Goal: Task Accomplishment & Management: Manage account settings

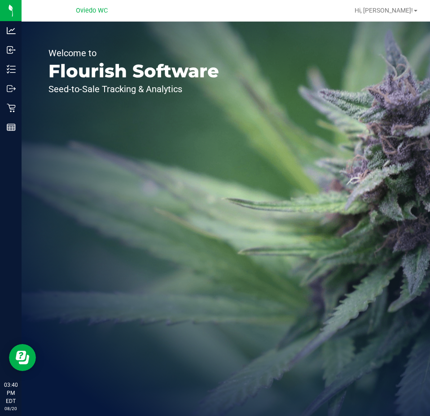
drag, startPoint x: 0, startPoint y: 179, endPoint x: -12, endPoint y: 178, distance: 12.1
click at [0, 178] on html "Analytics Inbound Inventory Outbound Retail Reports 03:40 PM EDT [DATE] 08/20 […" at bounding box center [215, 208] width 430 height 416
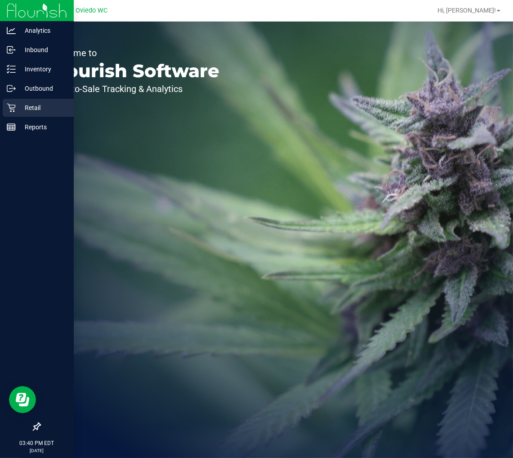
drag, startPoint x: 282, startPoint y: 8, endPoint x: 6, endPoint y: 112, distance: 294.8
click at [6, 112] on div "Retail" at bounding box center [38, 108] width 71 height 18
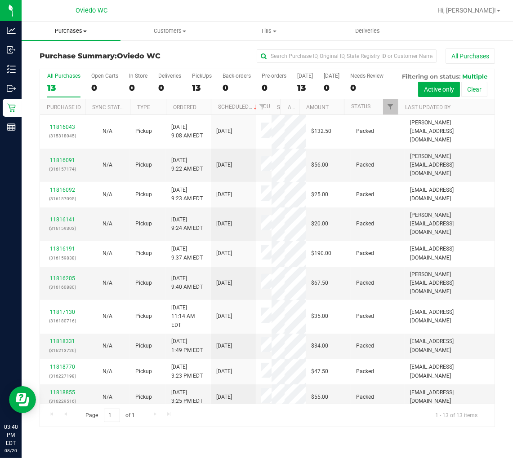
click at [83, 32] on span "Purchases" at bounding box center [71, 31] width 99 height 8
click at [64, 65] on span "Fulfillment" at bounding box center [50, 65] width 56 height 8
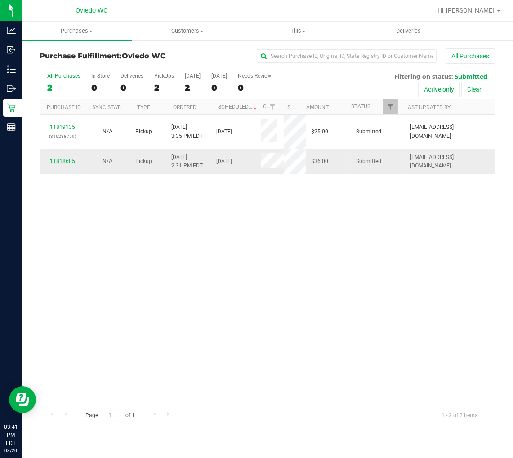
click at [61, 158] on link "11818685" at bounding box center [62, 161] width 25 height 6
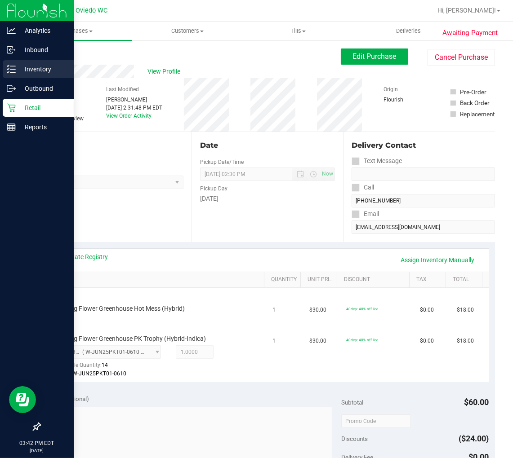
click at [35, 69] on p "Inventory" at bounding box center [43, 69] width 54 height 11
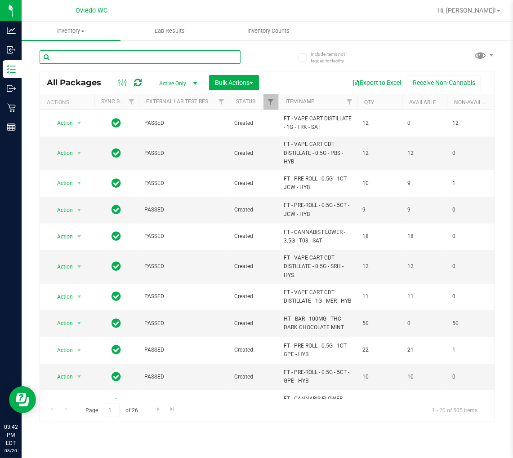
click at [133, 57] on input "text" at bounding box center [140, 56] width 201 height 13
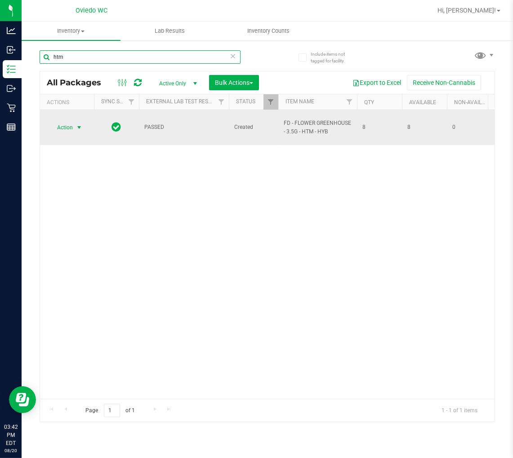
type input "htm"
click at [67, 121] on span "Action" at bounding box center [61, 127] width 24 height 13
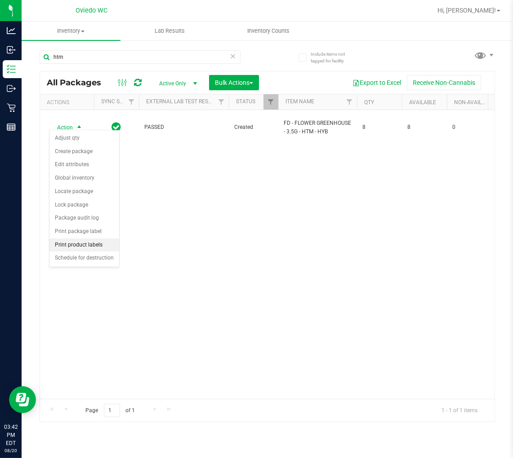
click at [92, 243] on li "Print product labels" at bounding box center [84, 245] width 70 height 13
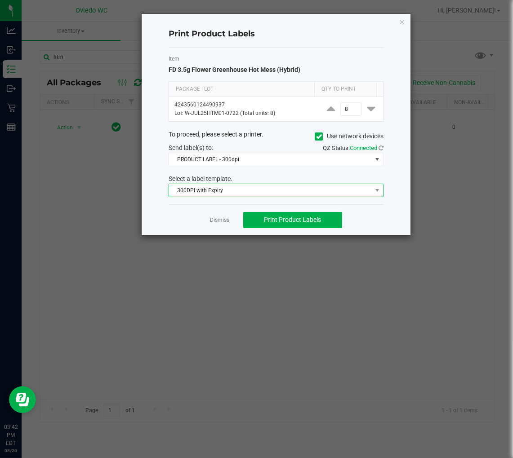
click at [300, 195] on span "300DPI with Expiry" at bounding box center [270, 190] width 203 height 13
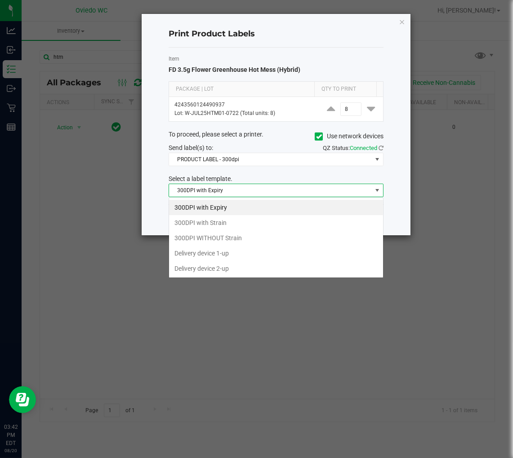
scroll to position [13, 214]
click at [253, 226] on li "300DPI with Strain" at bounding box center [276, 222] width 214 height 15
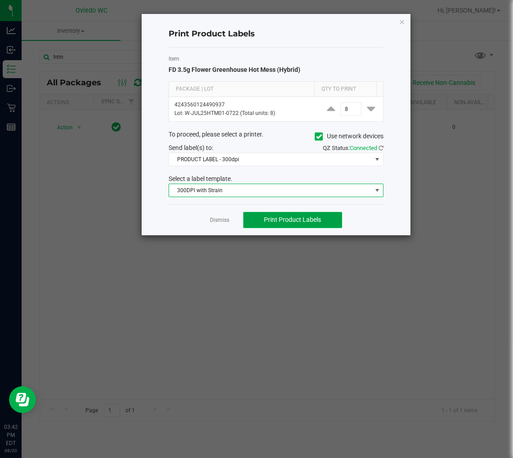
click at [279, 223] on span "Print Product Labels" at bounding box center [292, 219] width 57 height 7
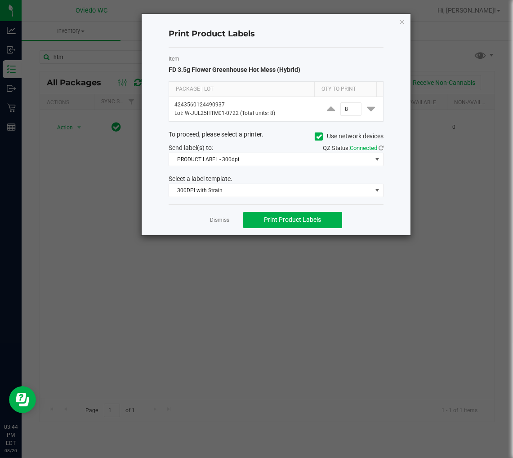
click at [216, 227] on div "Dismiss Print Product Labels" at bounding box center [275, 219] width 215 height 31
click at [216, 217] on link "Dismiss" at bounding box center [219, 221] width 19 height 8
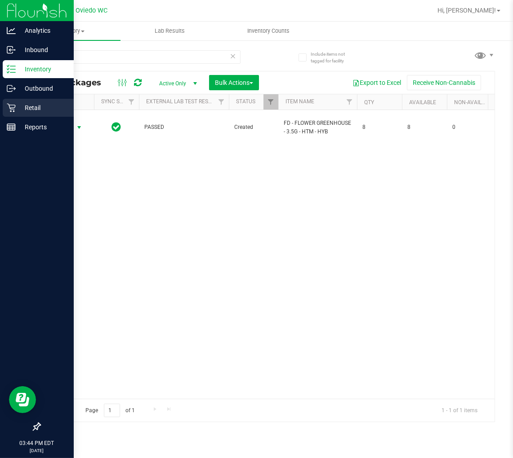
click at [27, 105] on p "Retail" at bounding box center [43, 107] width 54 height 11
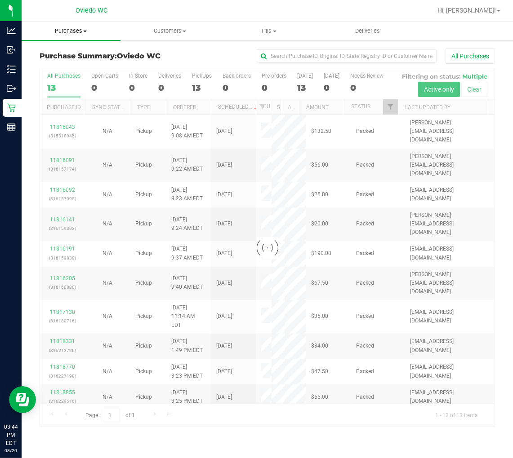
click at [89, 33] on span "Purchases" at bounding box center [71, 31] width 99 height 8
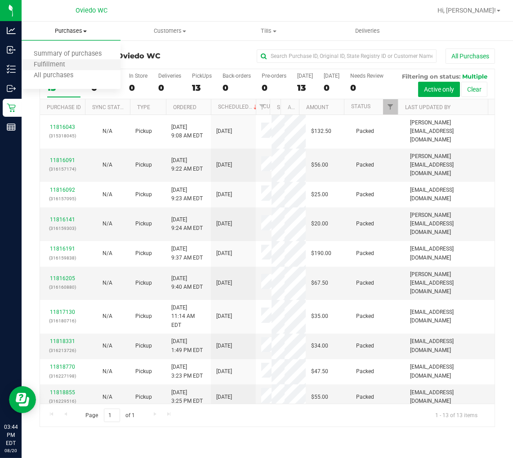
click at [86, 65] on li "Fulfillment" at bounding box center [71, 65] width 99 height 11
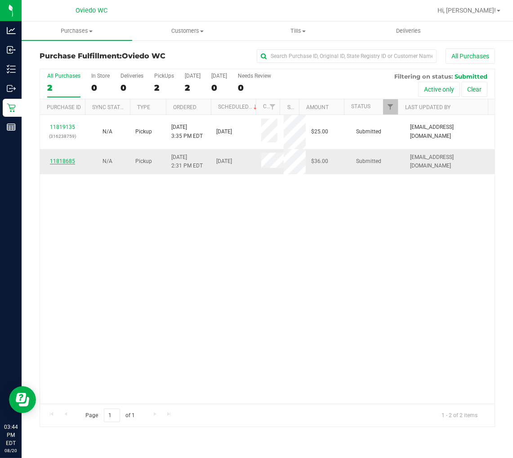
click at [65, 159] on link "11818685" at bounding box center [62, 161] width 25 height 6
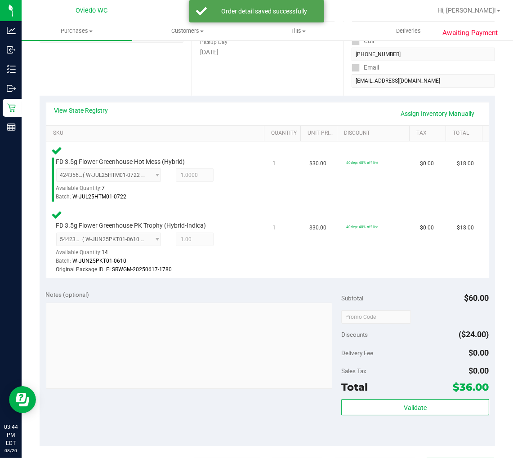
scroll to position [150, 0]
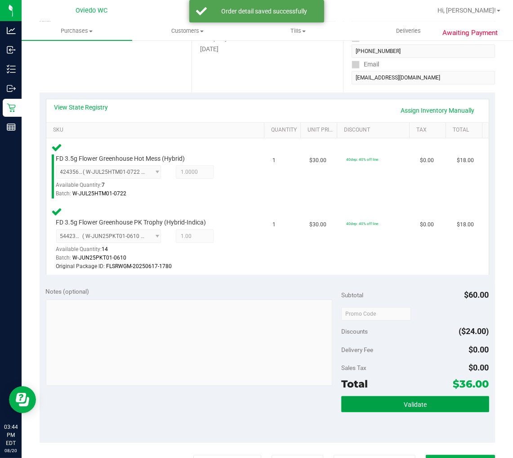
click at [424, 400] on button "Validate" at bounding box center [415, 404] width 148 height 16
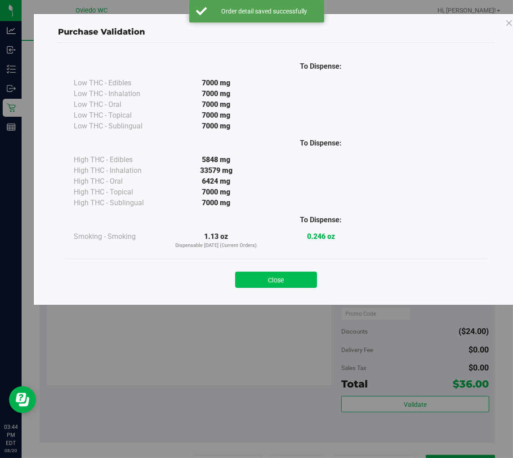
click at [258, 276] on button "Close" at bounding box center [276, 280] width 82 height 16
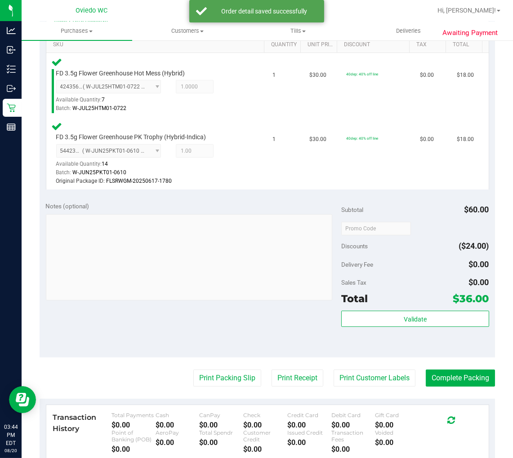
scroll to position [349, 0]
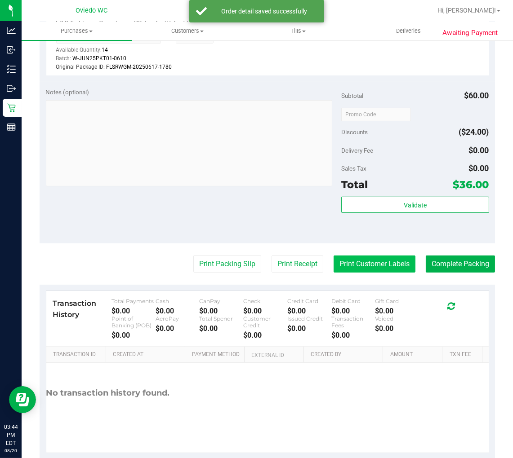
click at [367, 258] on button "Print Customer Labels" at bounding box center [374, 264] width 82 height 17
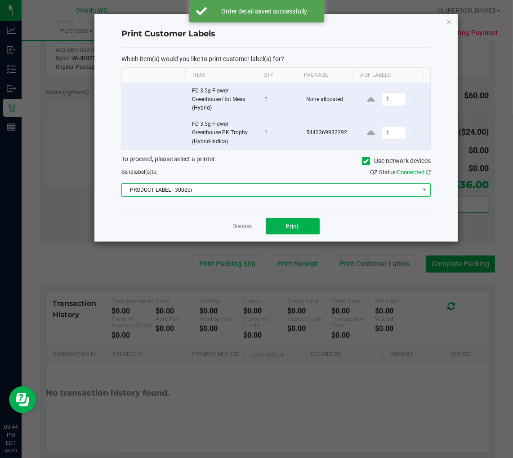
click at [250, 186] on span "PRODUCT LABEL - 300dpi" at bounding box center [270, 190] width 296 height 13
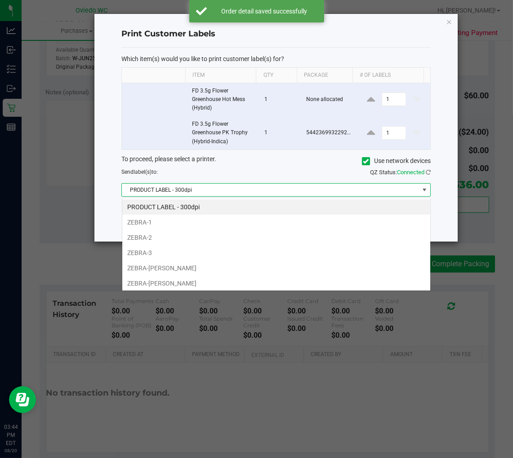
scroll to position [13, 309]
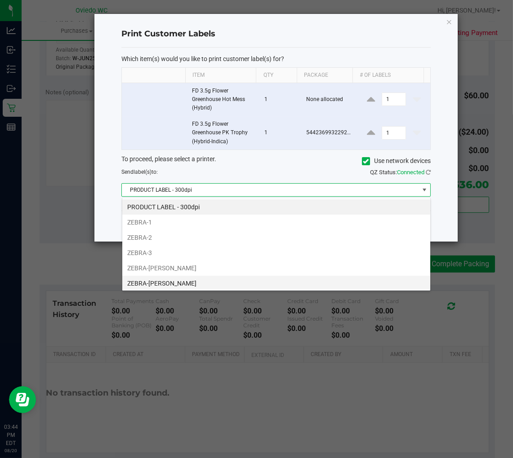
click at [194, 281] on li "ZEBRA-[PERSON_NAME]" at bounding box center [276, 283] width 308 height 15
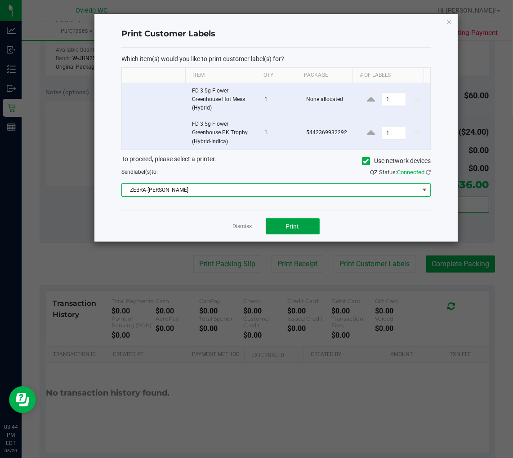
click at [280, 222] on button "Print" at bounding box center [292, 226] width 54 height 16
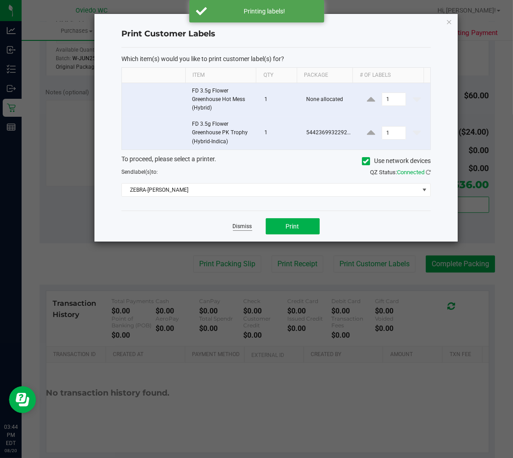
click at [239, 227] on link "Dismiss" at bounding box center [242, 227] width 19 height 8
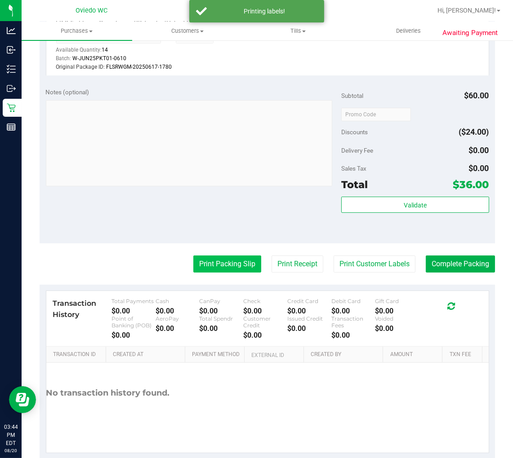
click at [226, 264] on button "Print Packing Slip" at bounding box center [227, 264] width 68 height 17
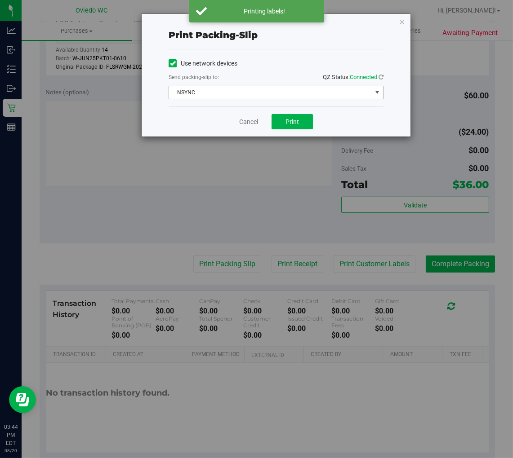
click at [291, 88] on span "NSYNC" at bounding box center [270, 92] width 203 height 13
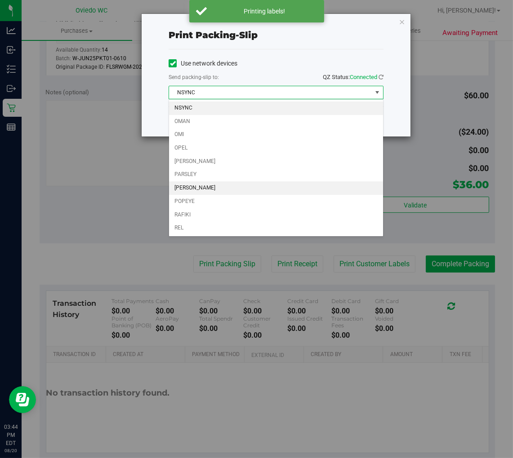
click at [199, 185] on li "[PERSON_NAME]" at bounding box center [276, 187] width 214 height 13
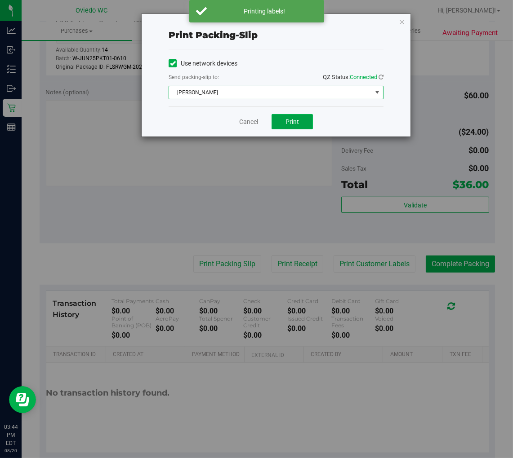
click at [297, 117] on button "Print" at bounding box center [291, 121] width 41 height 15
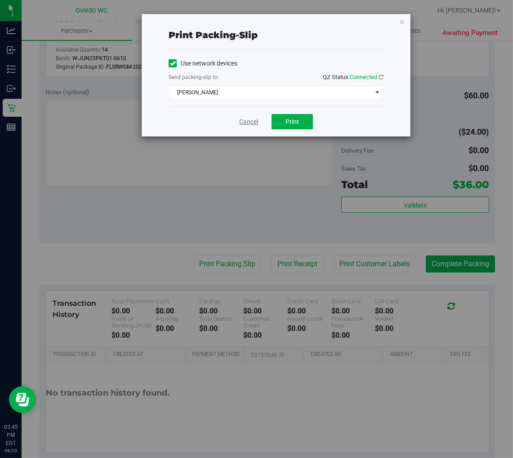
click at [240, 124] on link "Cancel" at bounding box center [248, 121] width 19 height 9
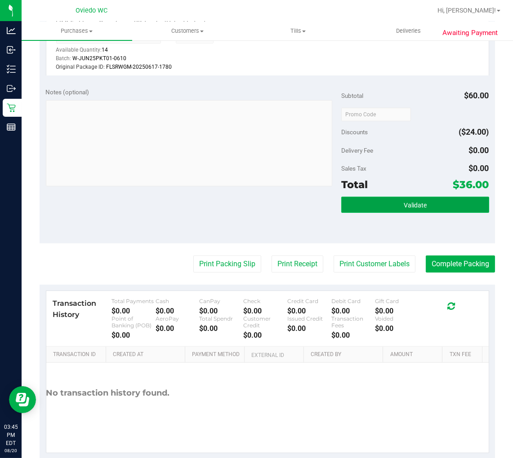
click at [367, 199] on button "Validate" at bounding box center [415, 205] width 148 height 16
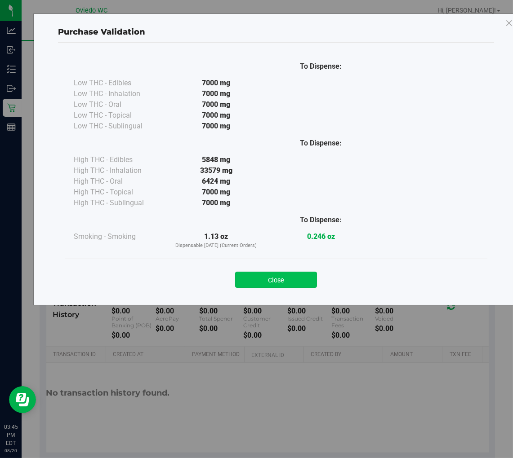
click at [262, 273] on button "Close" at bounding box center [276, 280] width 82 height 16
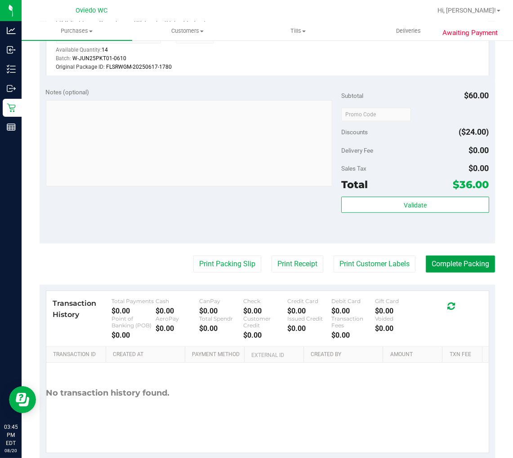
click at [425, 264] on button "Complete Packing" at bounding box center [459, 264] width 69 height 17
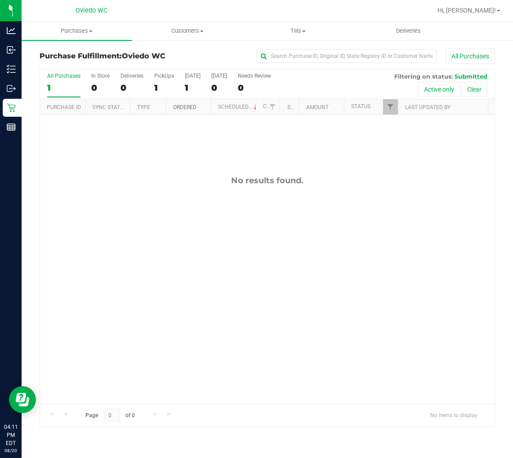
click at [194, 106] on link "Ordered" at bounding box center [184, 107] width 23 height 6
